Goal: Browse casually

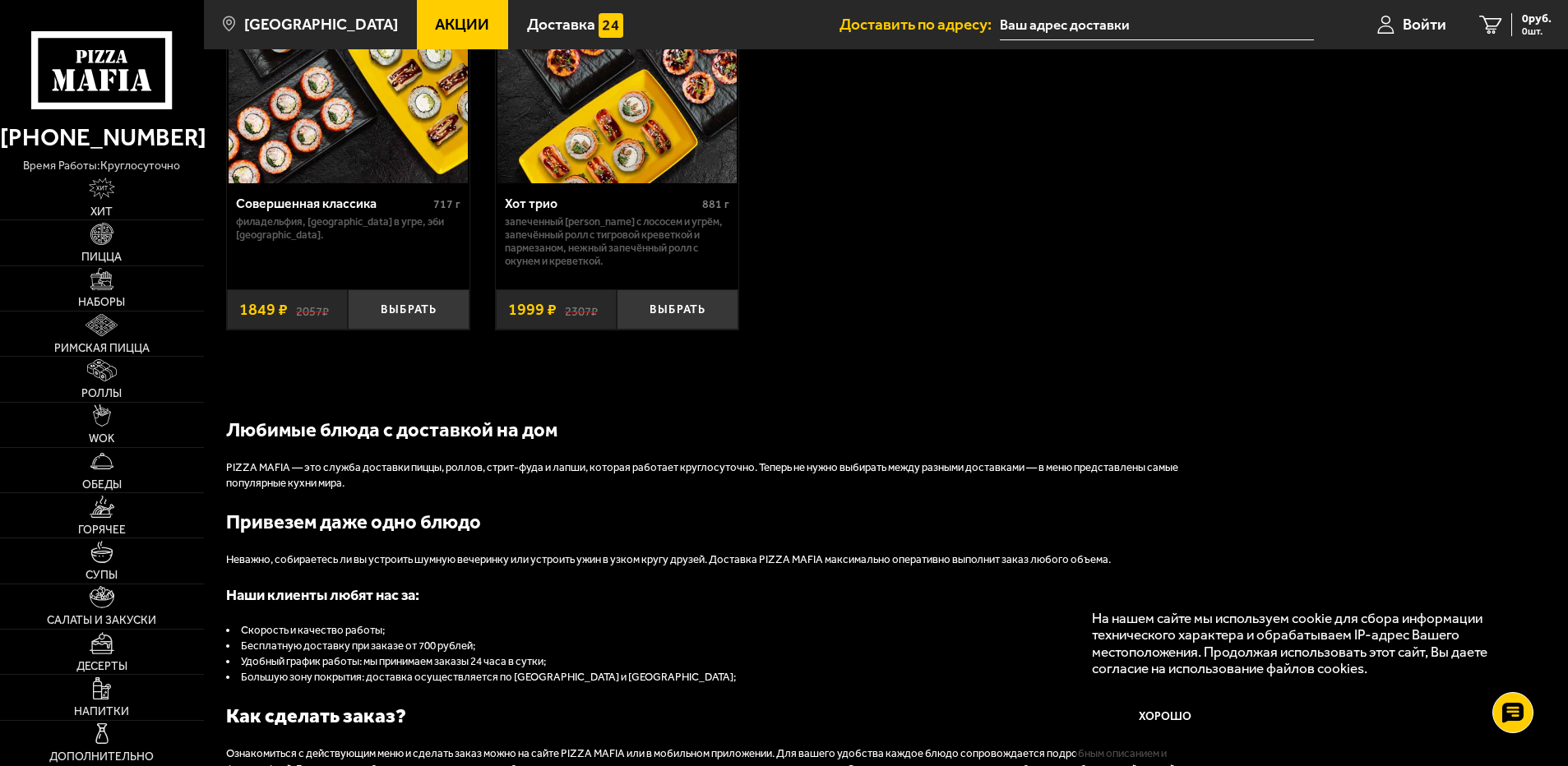
scroll to position [1479, 0]
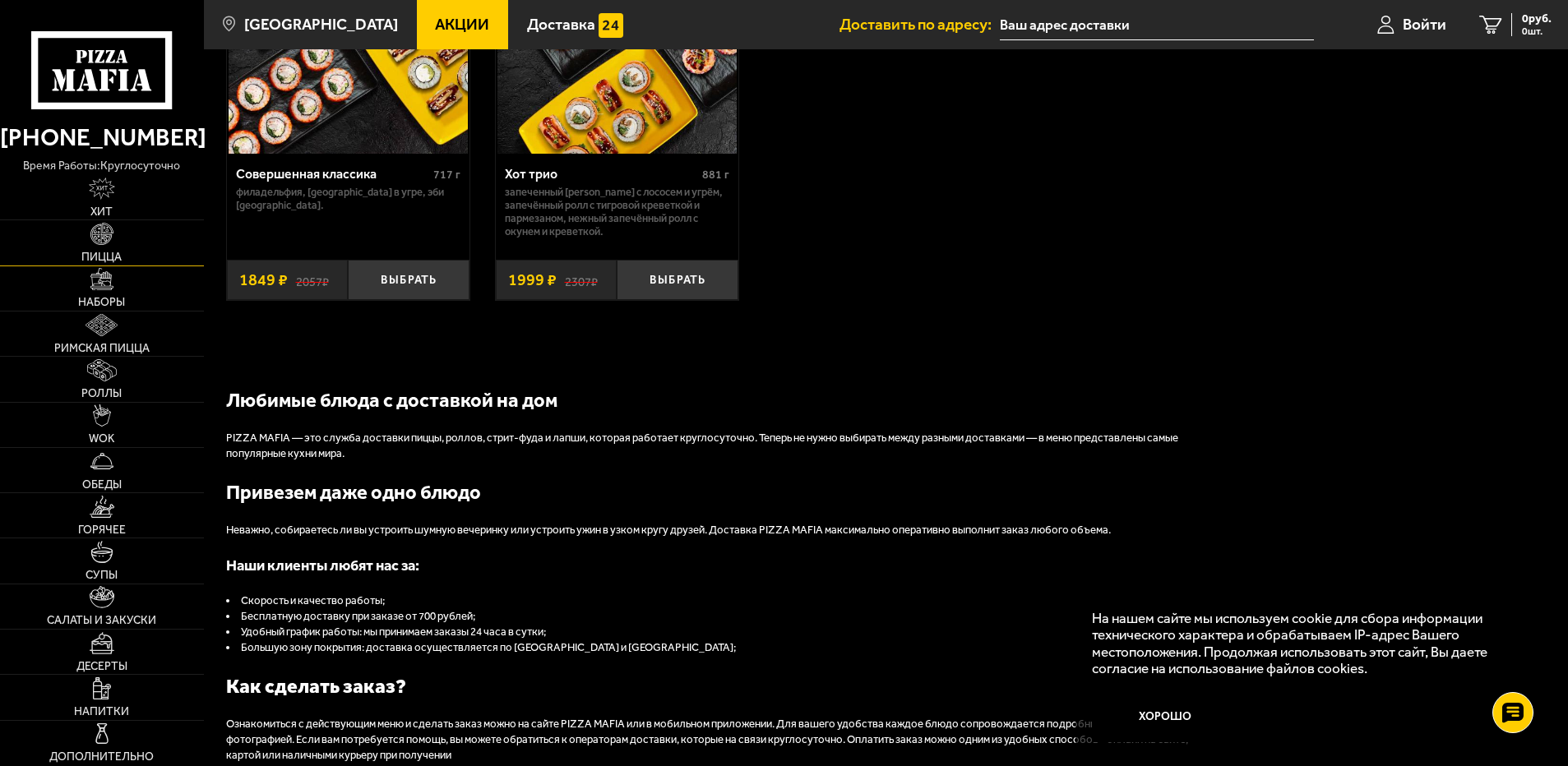
click at [106, 253] on span "Пицца" at bounding box center [101, 257] width 40 height 11
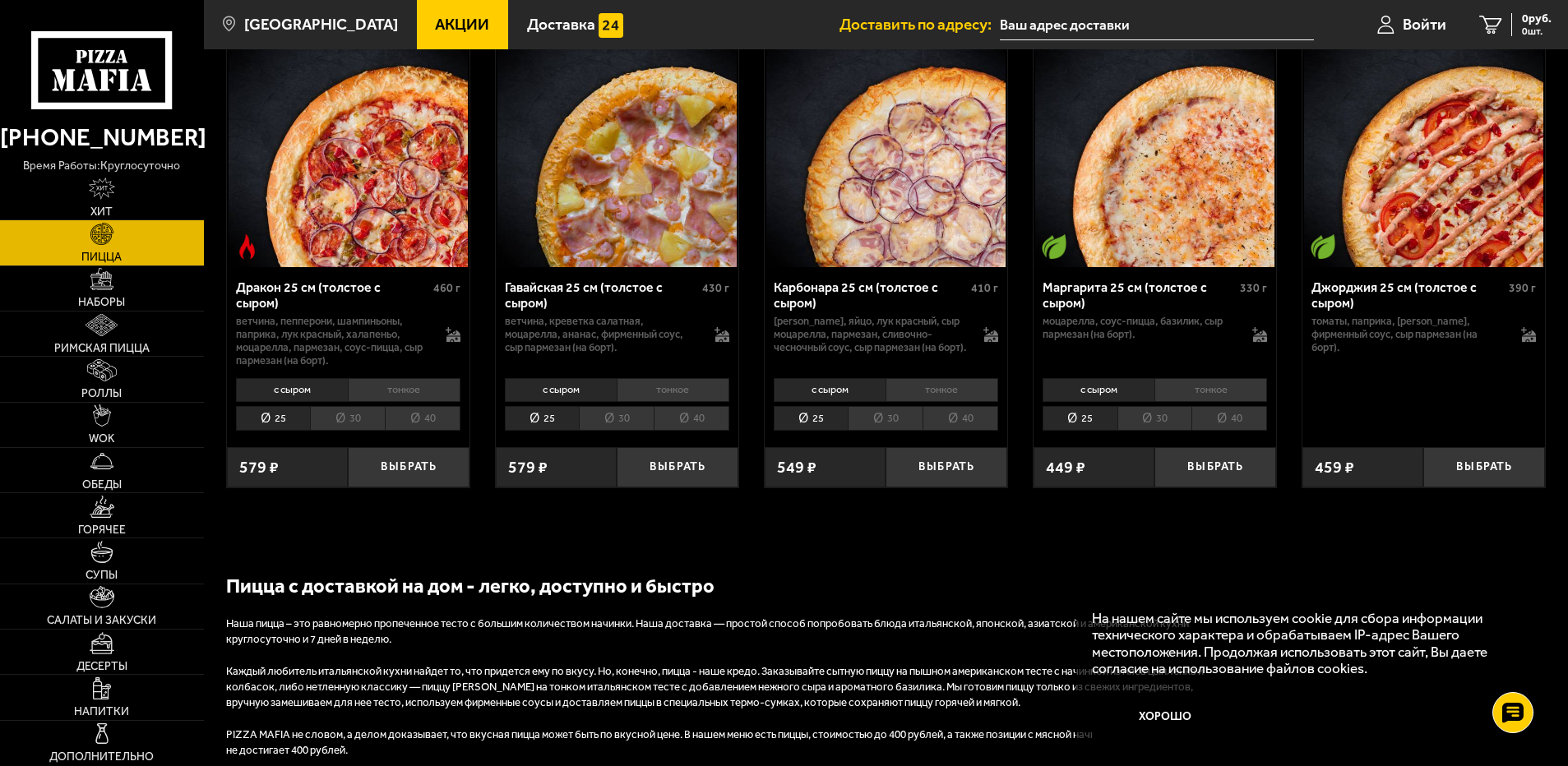
scroll to position [3122, 0]
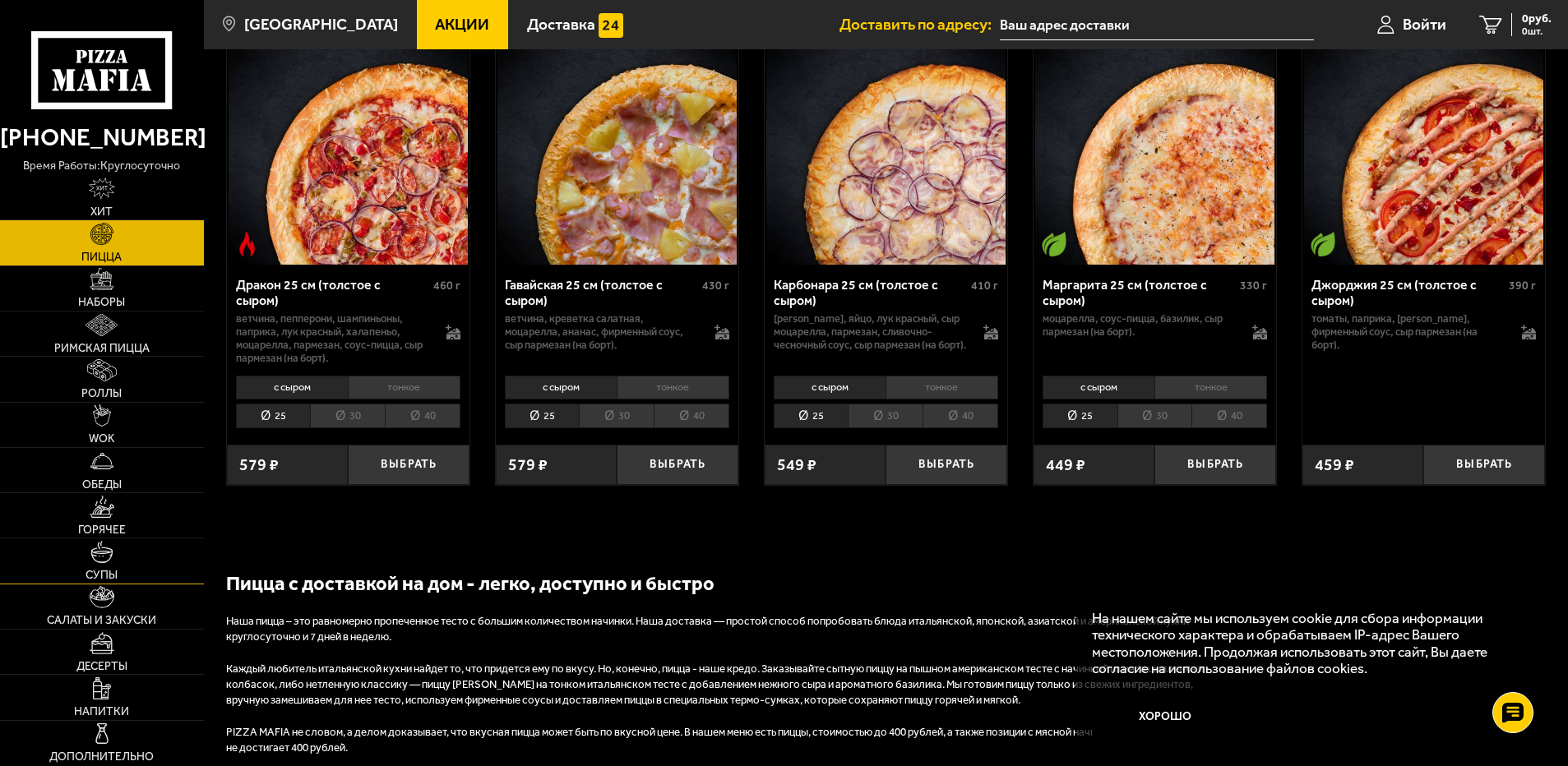
click at [96, 570] on span "Супы" at bounding box center [102, 575] width 32 height 11
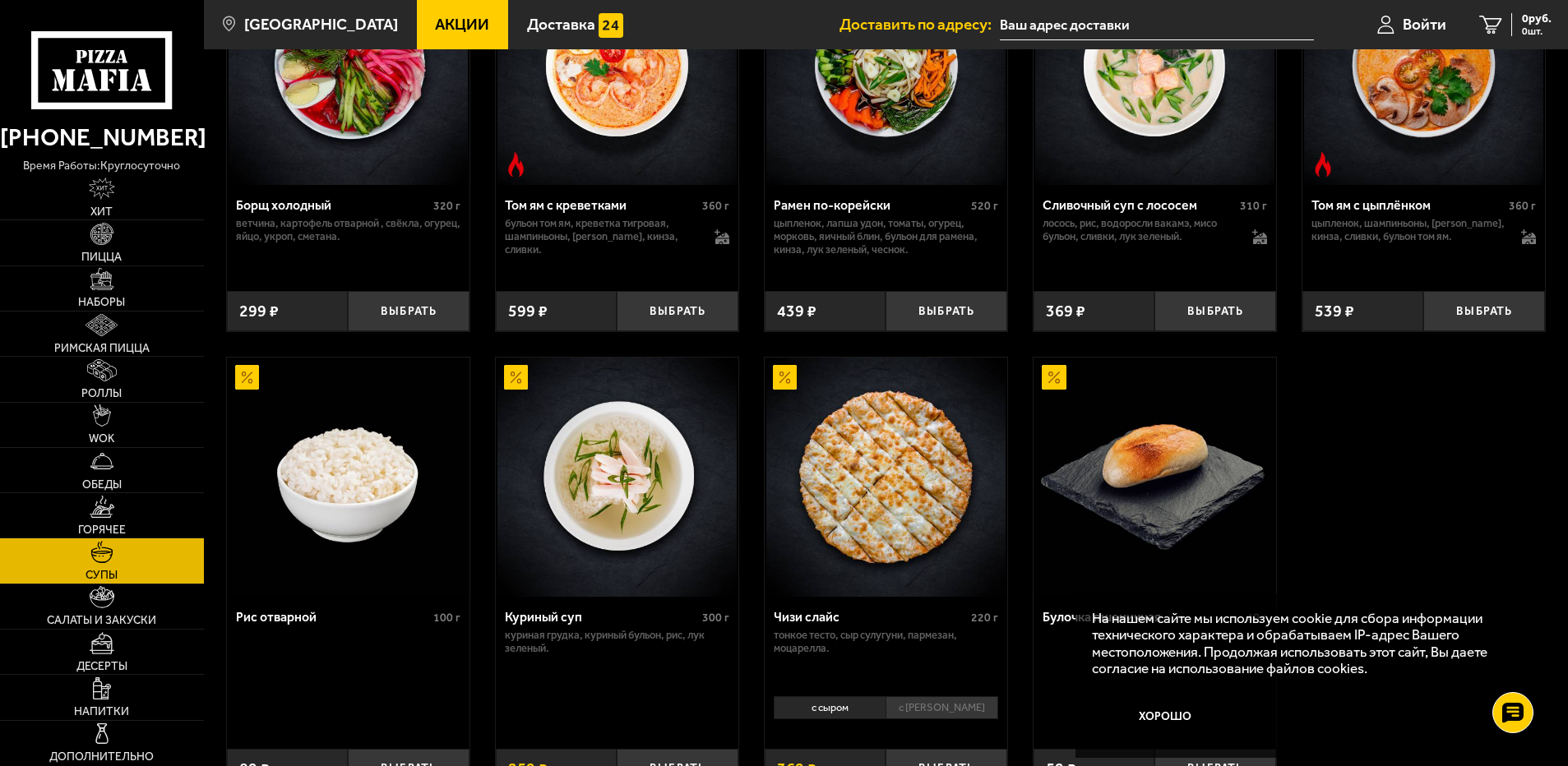
scroll to position [411, 0]
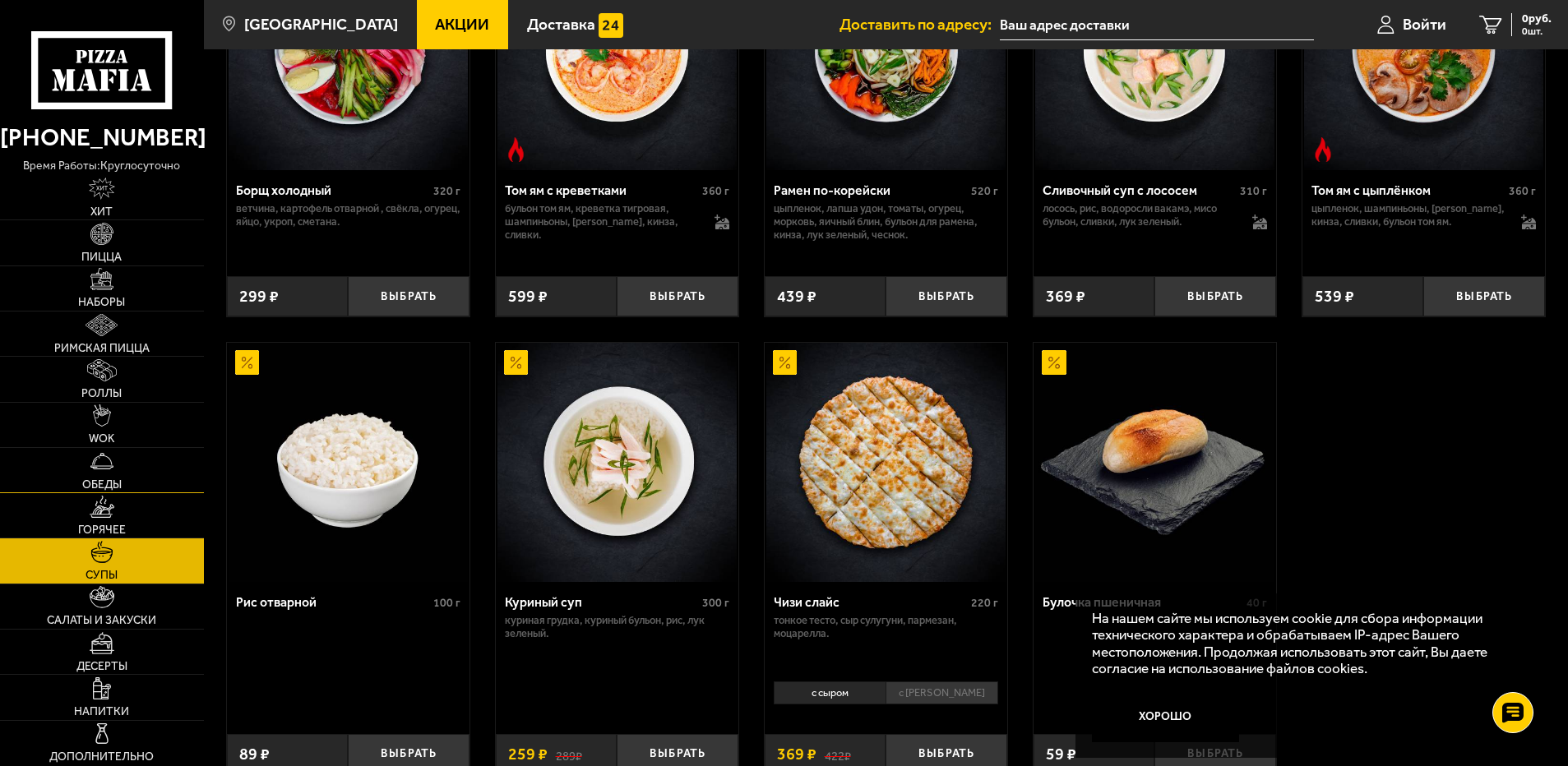
click at [111, 469] on img at bounding box center [101, 460] width 22 height 22
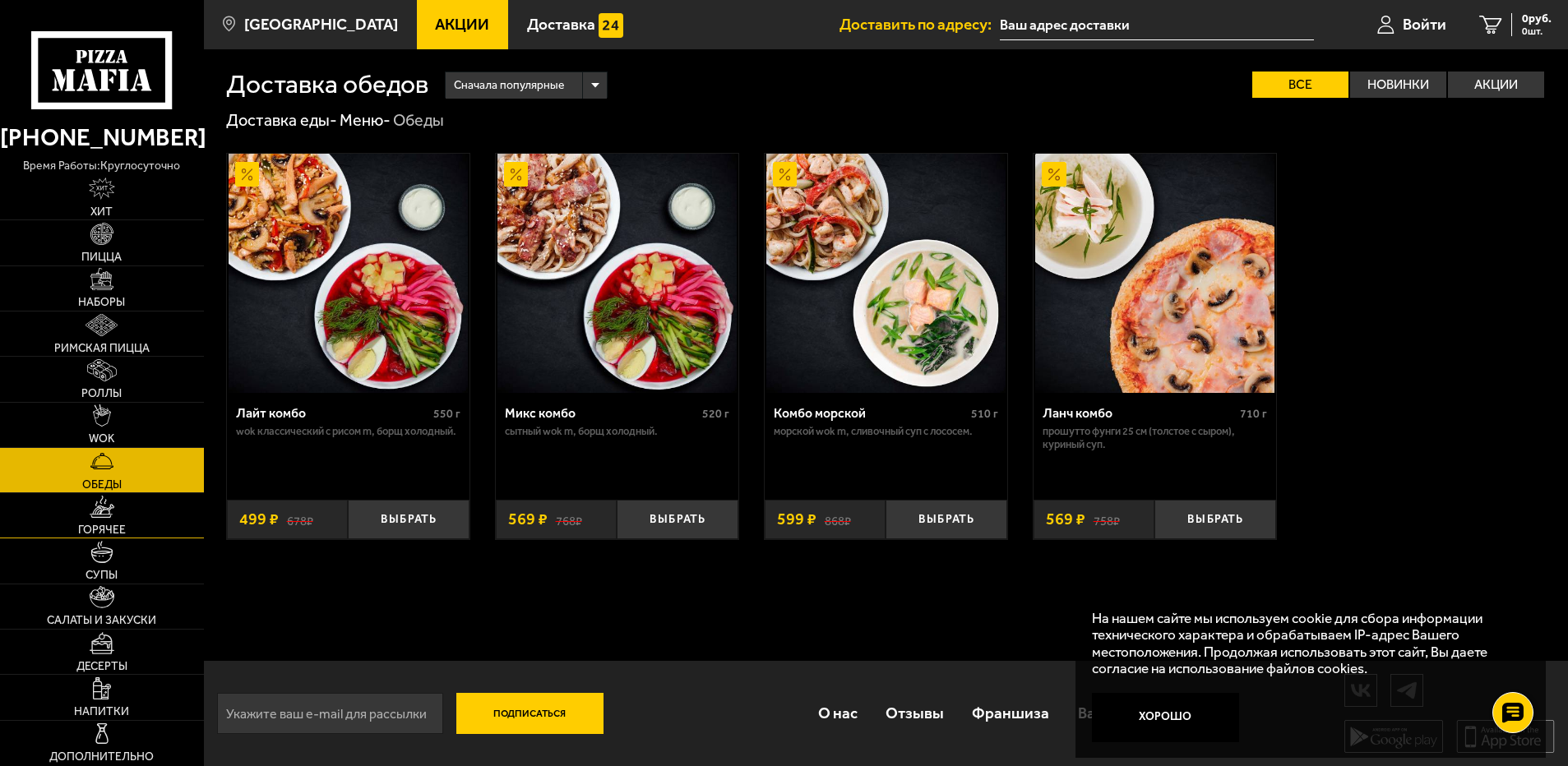
click at [104, 527] on span "Горячее" at bounding box center [102, 530] width 48 height 11
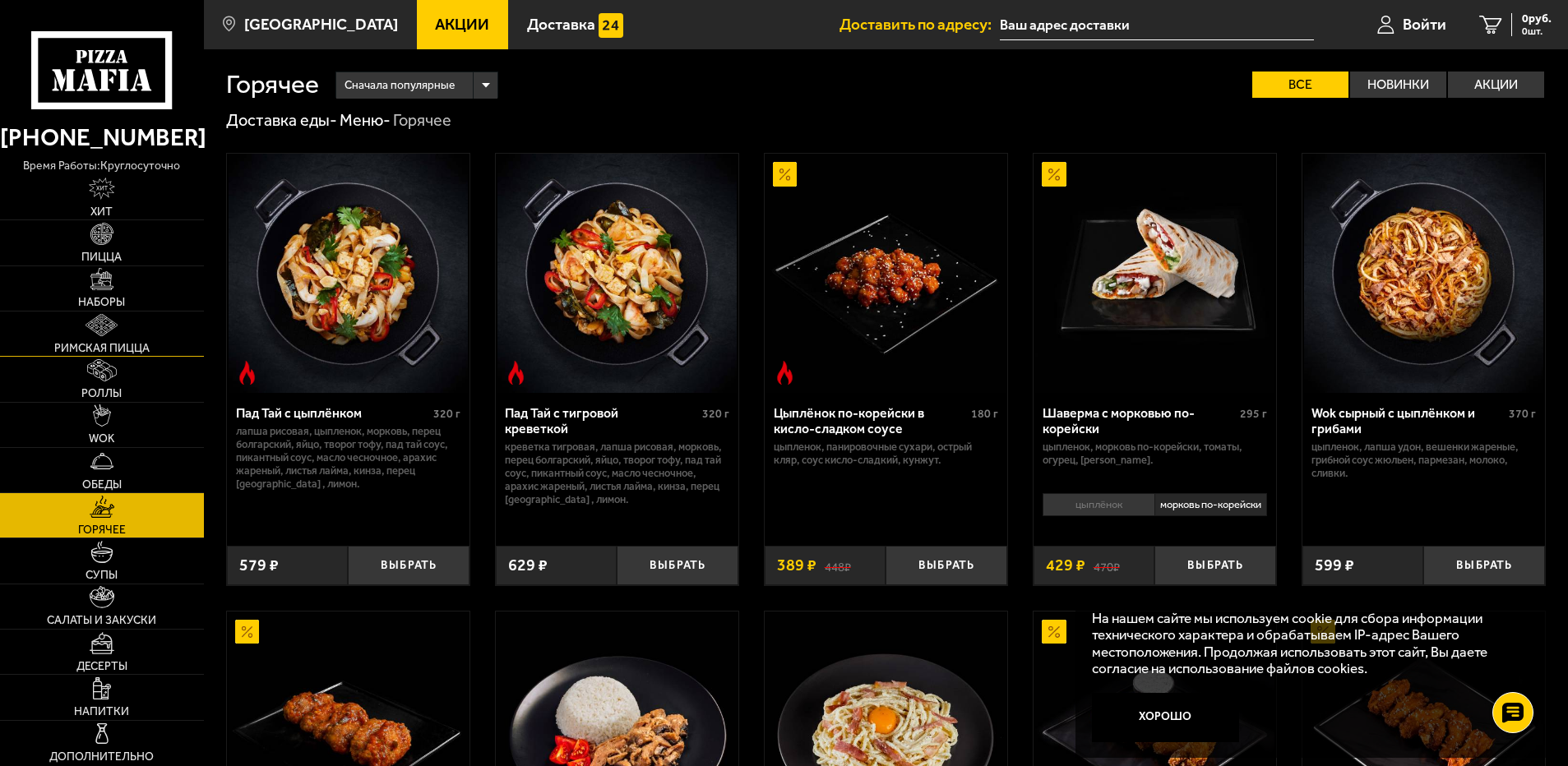
click at [107, 344] on span "Римская пицца" at bounding box center [102, 349] width 95 height 11
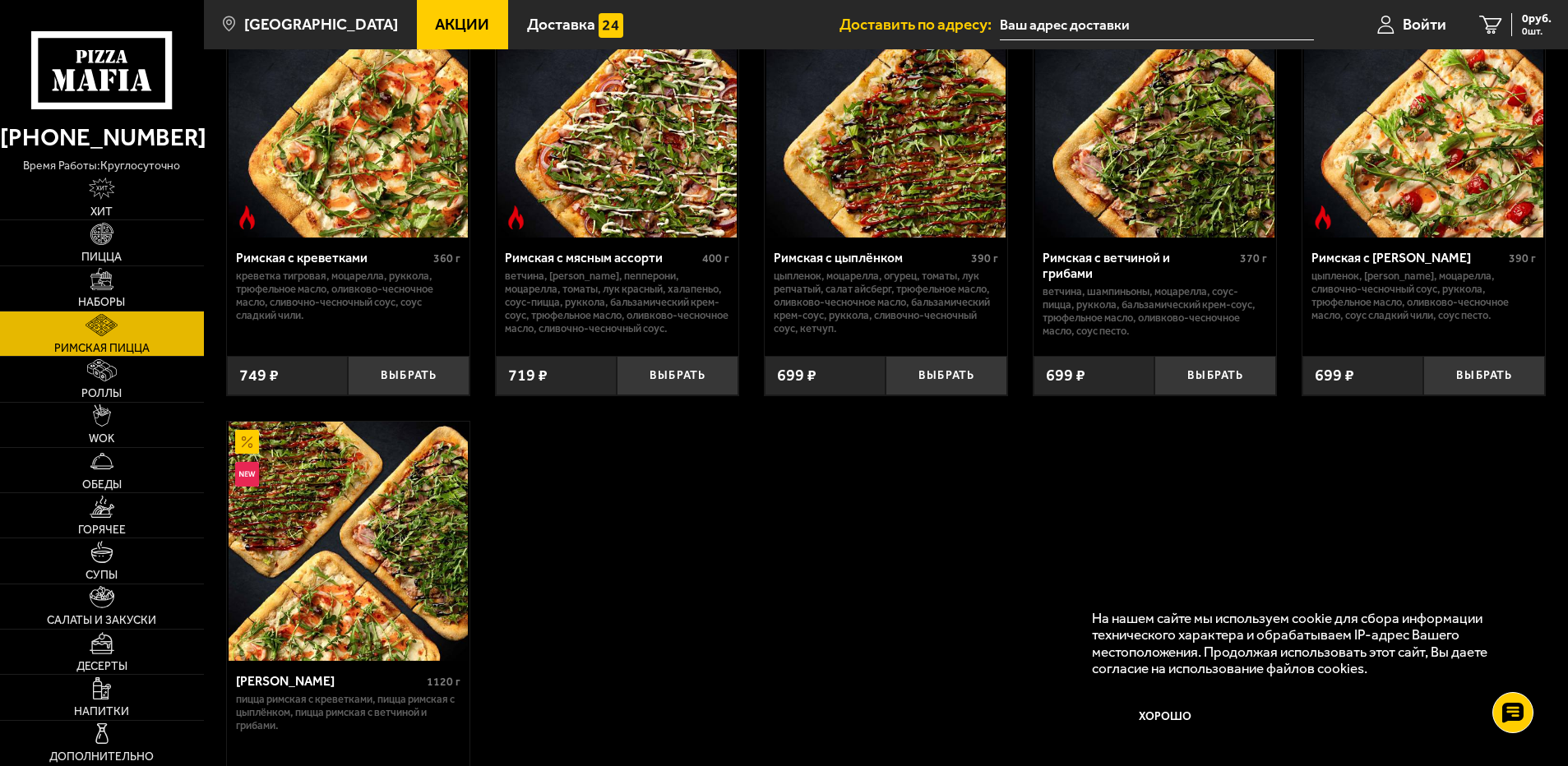
scroll to position [164, 0]
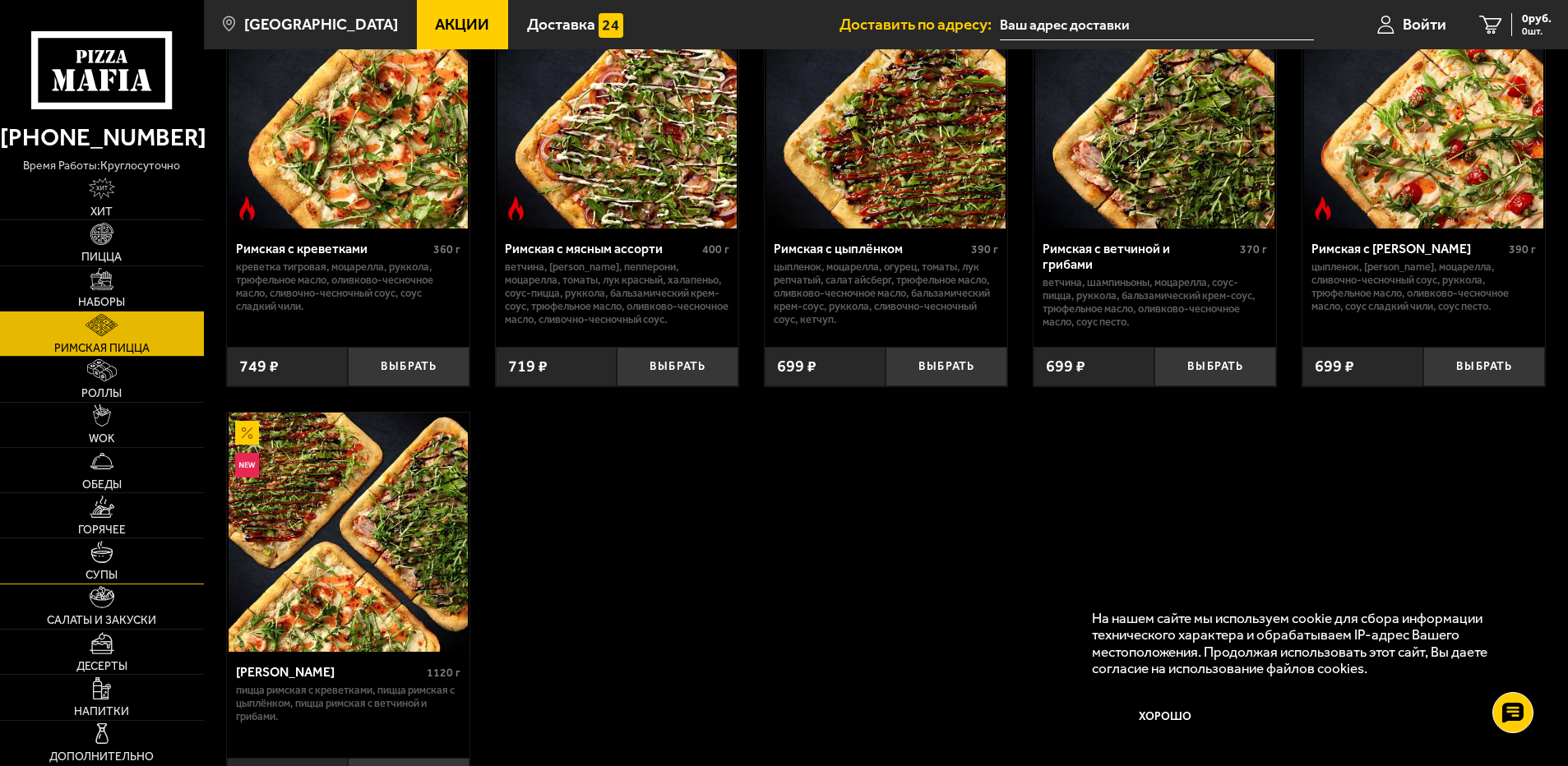
click at [98, 575] on span "Супы" at bounding box center [102, 575] width 32 height 11
